Goal: Information Seeking & Learning: Check status

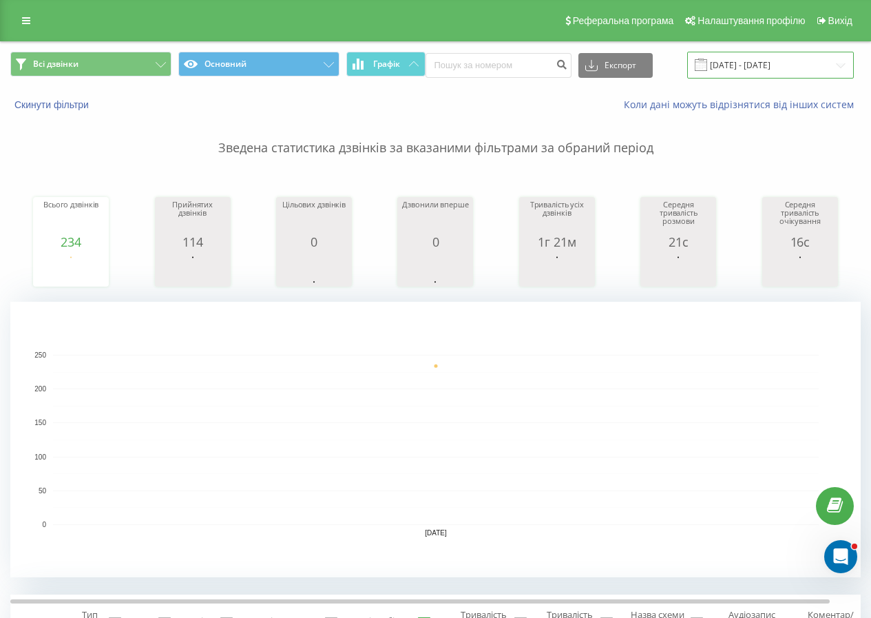
click at [734, 63] on input "[DATE] - [DATE]" at bounding box center [771, 65] width 167 height 27
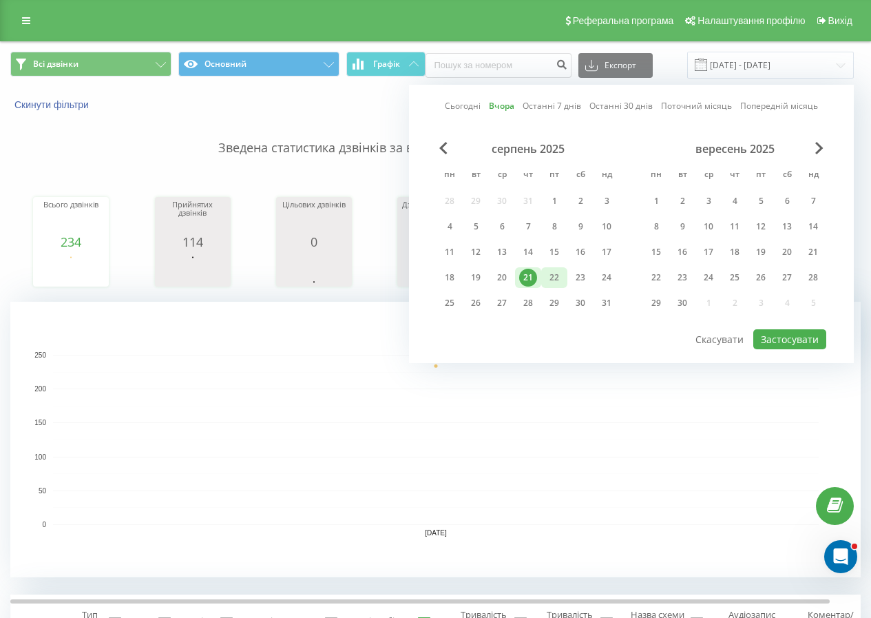
click at [554, 281] on div "22" at bounding box center [555, 278] width 18 height 18
click at [791, 338] on button "Застосувати" at bounding box center [790, 339] width 73 height 20
type input "[DATE] - [DATE]"
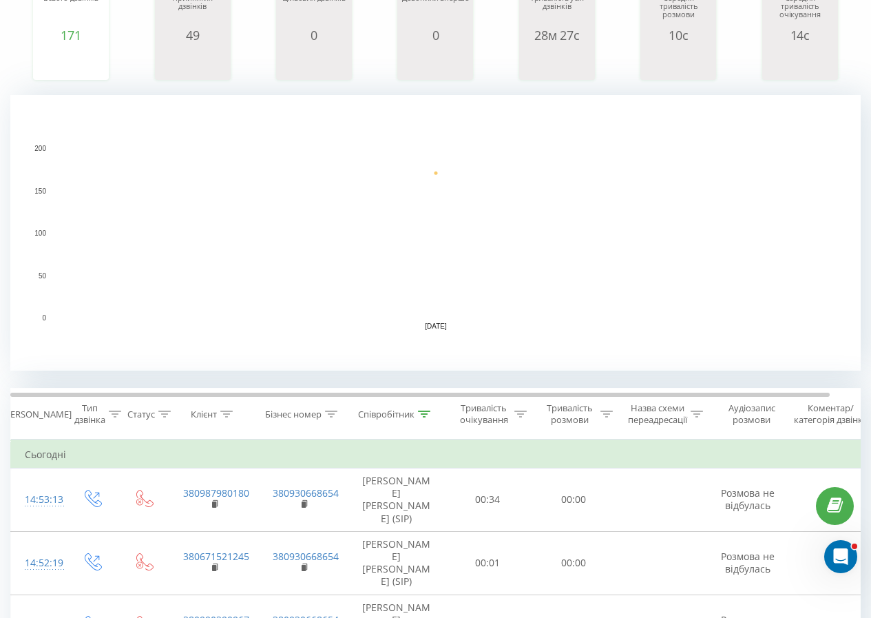
scroll to position [344, 0]
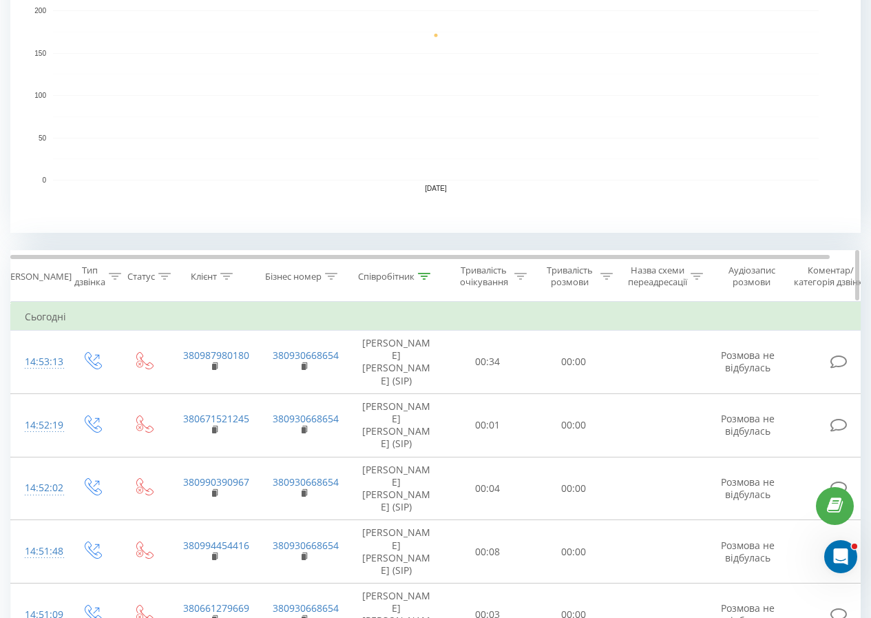
click at [428, 277] on icon at bounding box center [424, 276] width 12 height 7
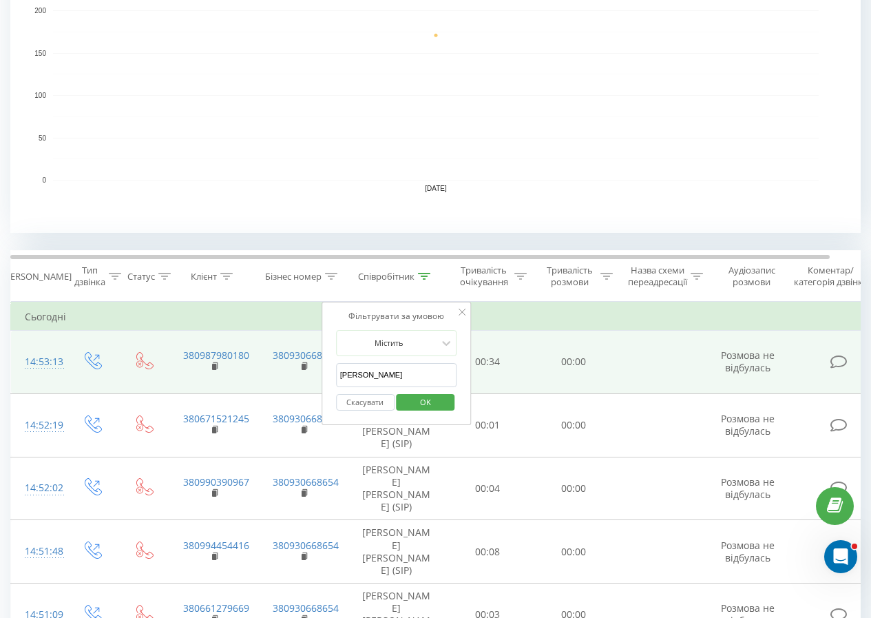
drag, startPoint x: 409, startPoint y: 371, endPoint x: 273, endPoint y: 366, distance: 135.8
type input "дворецький"
click button "OK" at bounding box center [426, 402] width 59 height 17
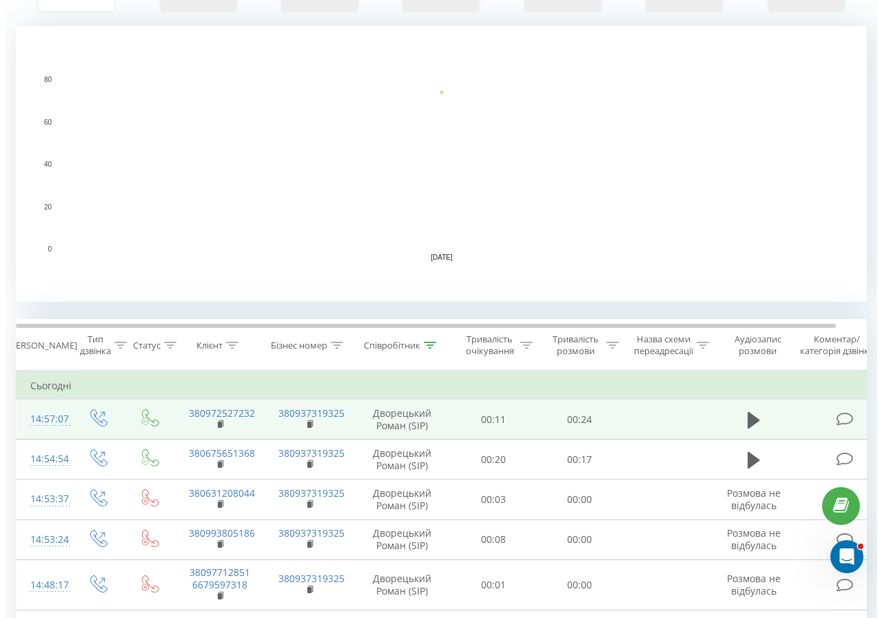
scroll to position [344, 0]
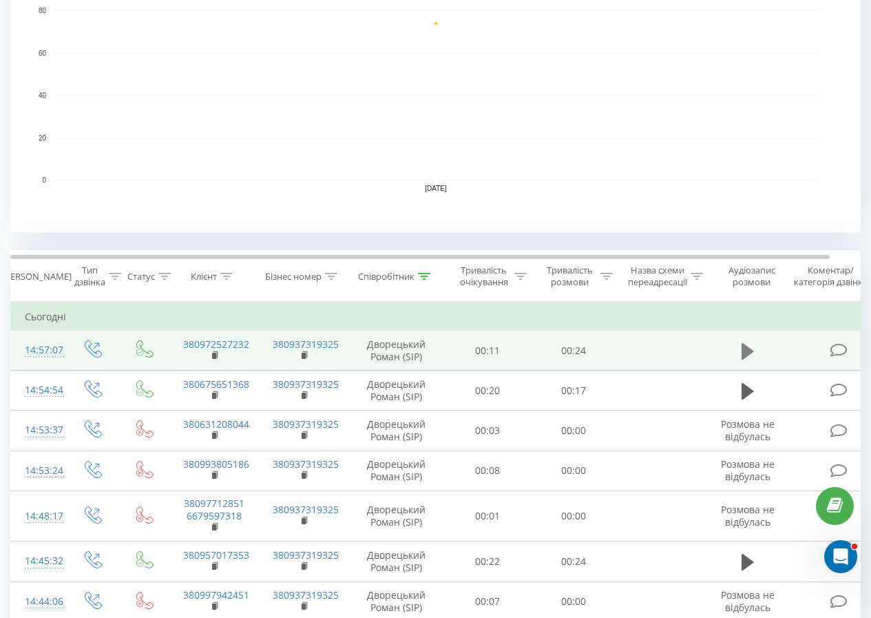
click at [751, 358] on icon at bounding box center [748, 351] width 12 height 19
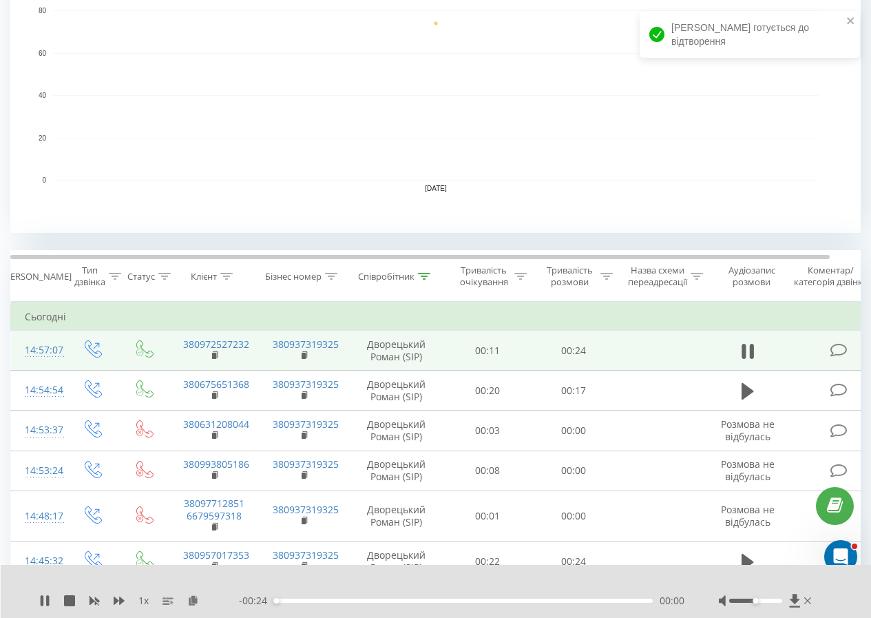
drag, startPoint x: 756, startPoint y: 597, endPoint x: 765, endPoint y: 605, distance: 11.7
click at [781, 601] on div at bounding box center [767, 601] width 96 height 14
drag, startPoint x: 758, startPoint y: 602, endPoint x: 778, endPoint y: 601, distance: 20.7
click at [778, 601] on div "Accessibility label" at bounding box center [777, 601] width 6 height 6
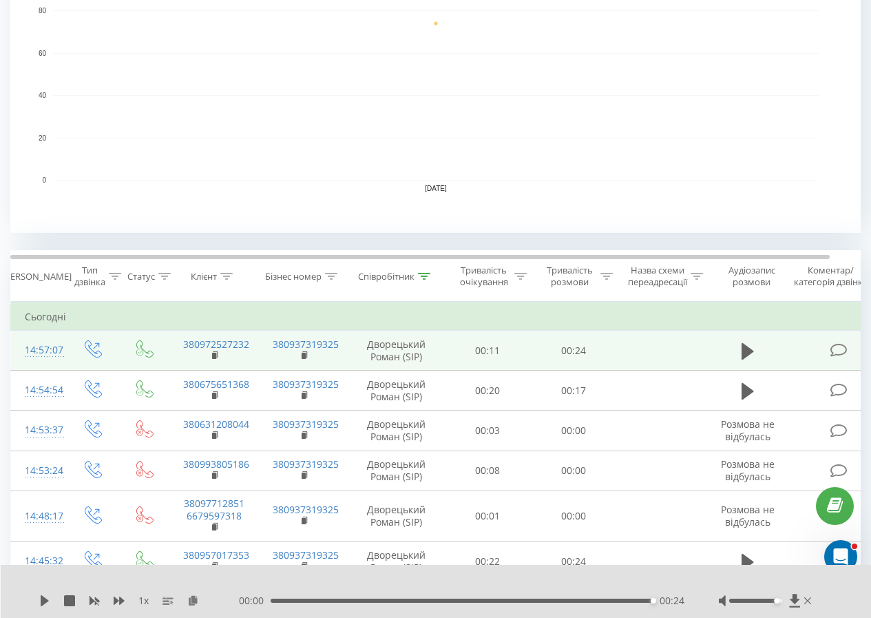
click at [838, 349] on icon at bounding box center [839, 350] width 17 height 14
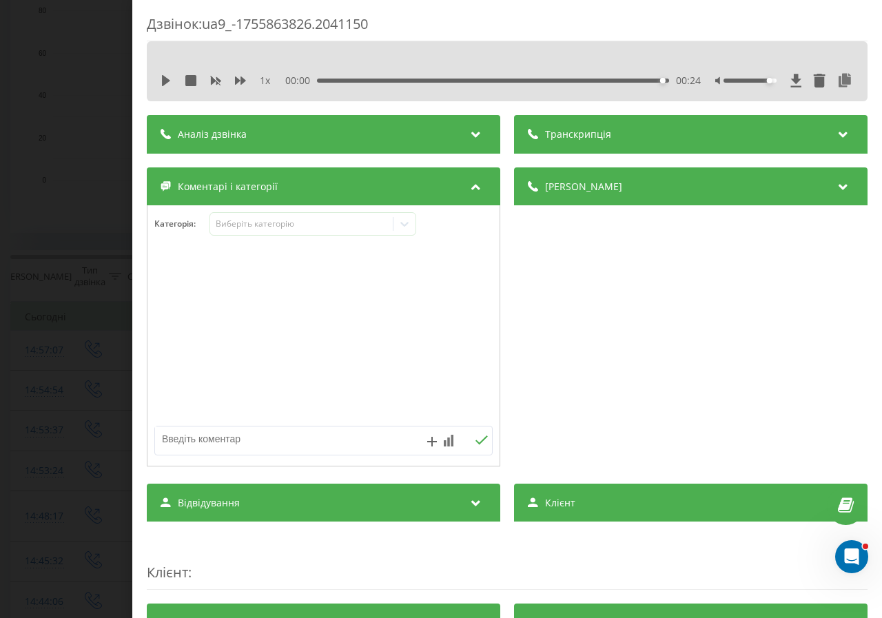
click at [779, 81] on div at bounding box center [784, 81] width 138 height 14
click at [791, 81] on icon at bounding box center [796, 80] width 10 height 13
